Goal: Transaction & Acquisition: Purchase product/service

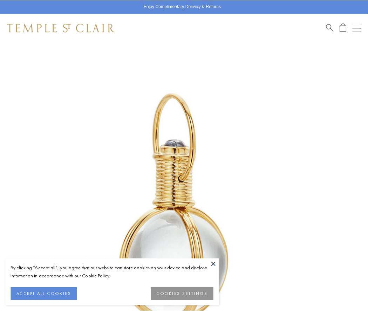
scroll to position [182, 0]
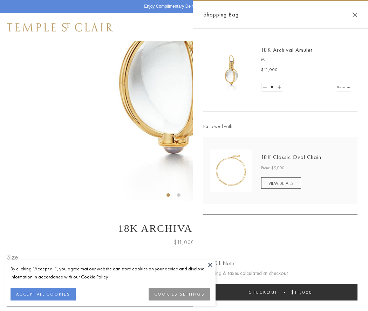
click at [281, 293] on button "Checkout $11,000" at bounding box center [280, 292] width 154 height 16
